Goal: Find specific page/section: Locate a particular part of the current website

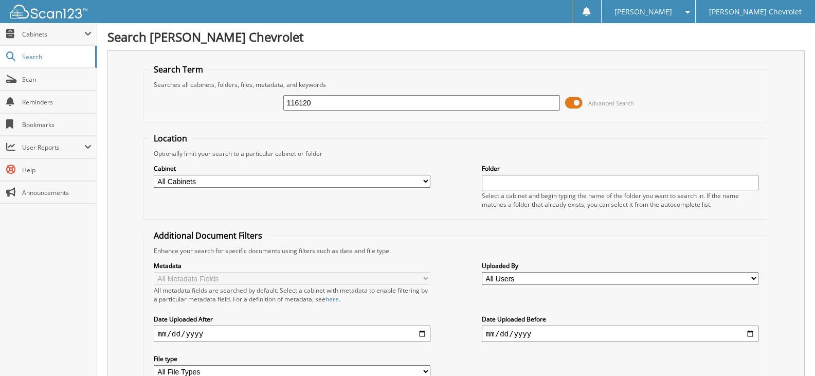
drag, startPoint x: 340, startPoint y: 101, endPoint x: 178, endPoint y: 104, distance: 162.1
click at [180, 104] on div "116120 Advanced Search" at bounding box center [456, 103] width 615 height 28
type input "126308"
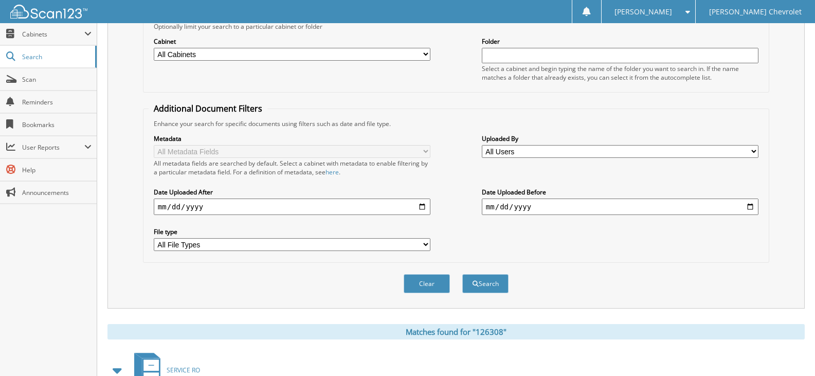
scroll to position [206, 0]
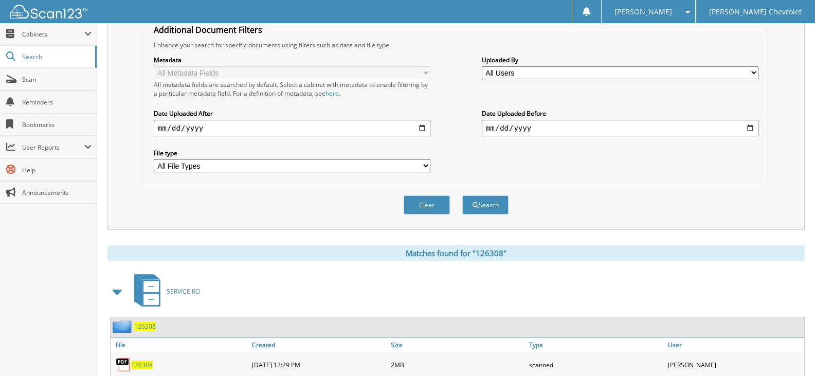
click at [146, 327] on span "126308" at bounding box center [145, 326] width 22 height 9
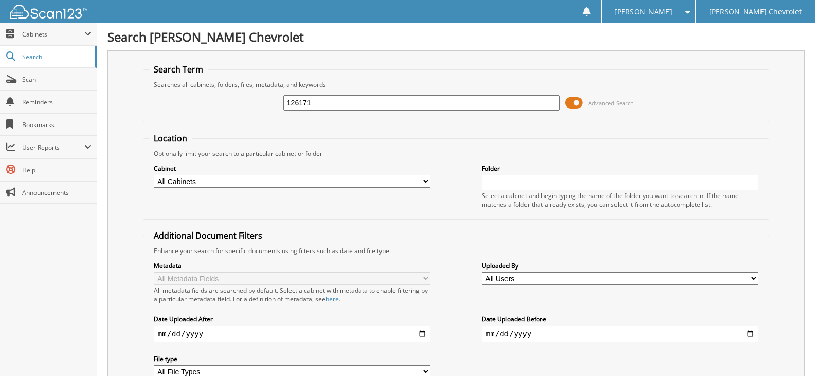
type input "126171"
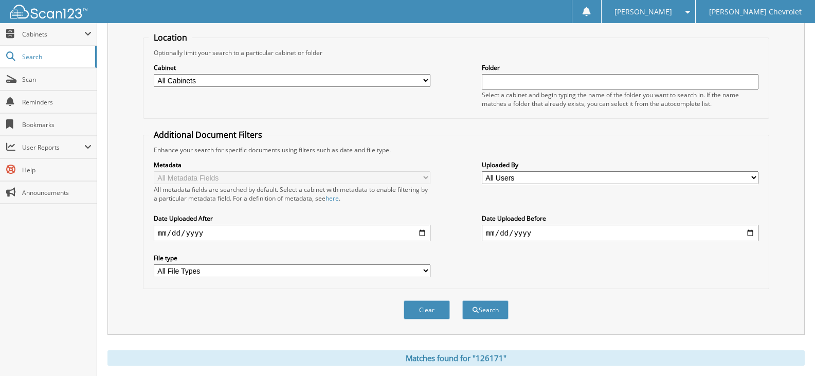
scroll to position [257, 0]
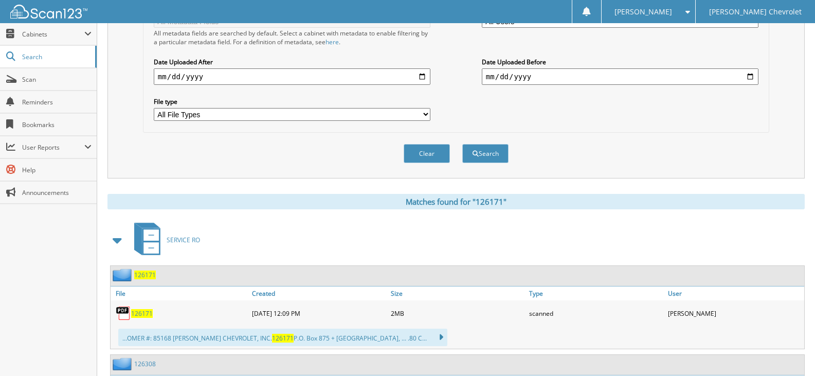
click at [142, 274] on span "126171" at bounding box center [145, 275] width 22 height 9
